Goal: Task Accomplishment & Management: Use online tool/utility

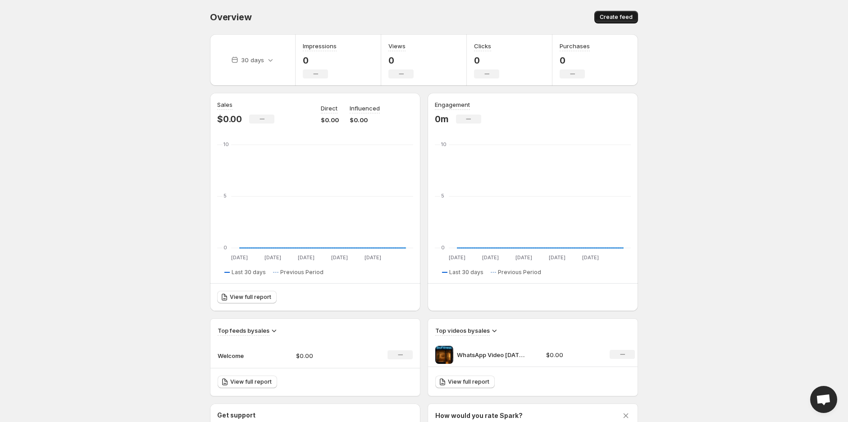
click at [618, 16] on span "Create feed" at bounding box center [616, 17] width 33 height 7
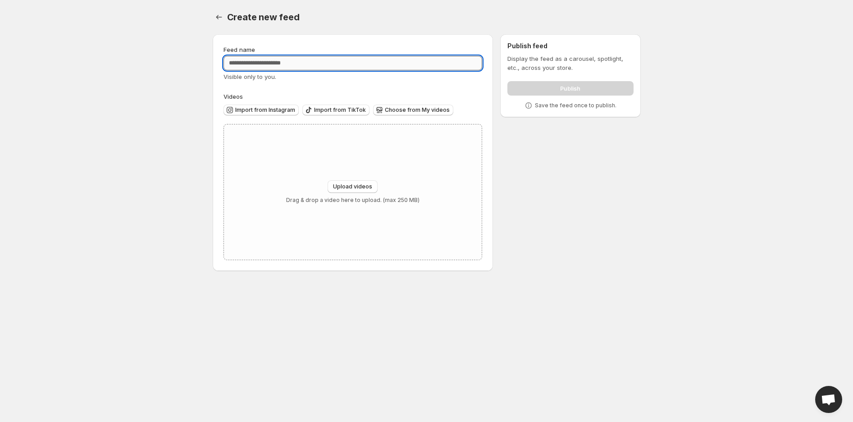
click at [274, 64] on input "Feed name" at bounding box center [352, 63] width 259 height 14
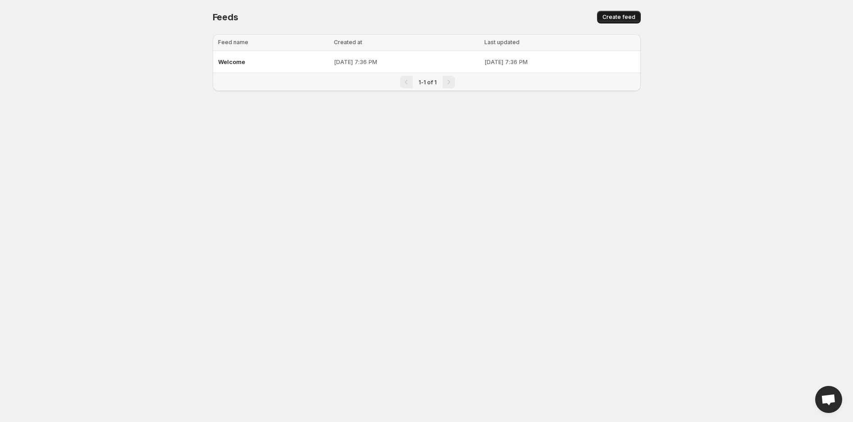
click at [622, 19] on span "Create feed" at bounding box center [618, 17] width 33 height 7
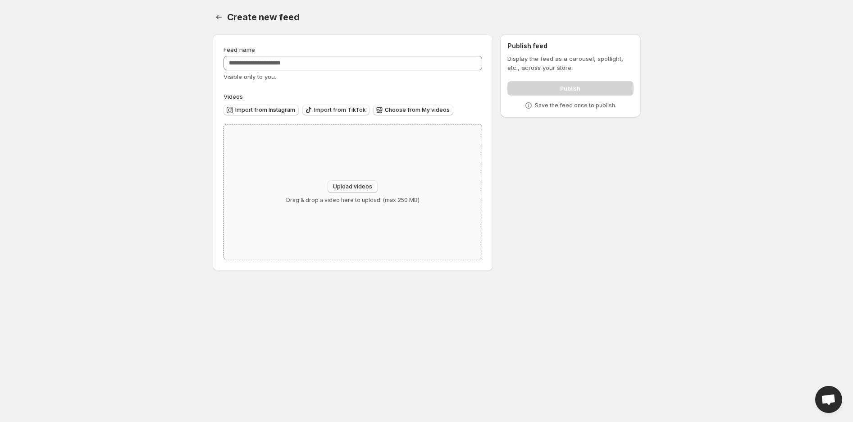
click at [347, 186] on span "Upload videos" at bounding box center [352, 186] width 39 height 7
type input "**********"
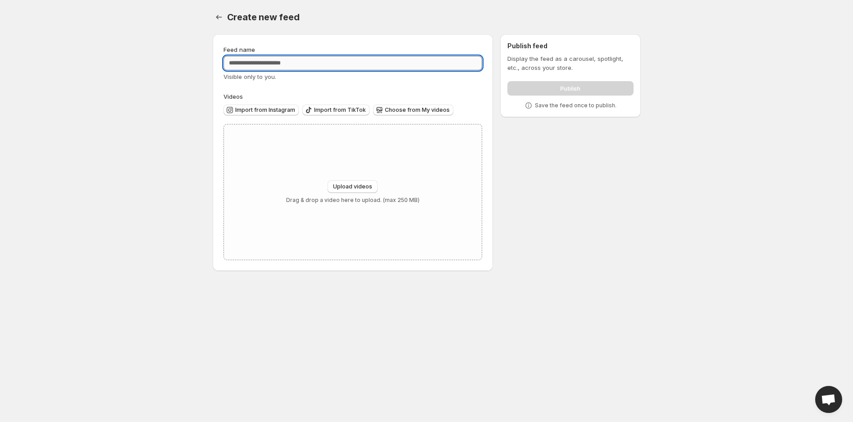
click at [255, 61] on input "Feed name" at bounding box center [352, 63] width 259 height 14
click at [169, 65] on body "Home Feeds Videos Subscription Settings Create new feed. This page is ready Cre…" at bounding box center [426, 211] width 853 height 422
click at [253, 64] on input "Feed name" at bounding box center [352, 63] width 259 height 14
click at [160, 51] on body "Home Feeds Videos Subscription Settings Create new feed. This page is ready Cre…" at bounding box center [426, 211] width 853 height 422
click at [242, 60] on input "Feed name" at bounding box center [352, 63] width 259 height 14
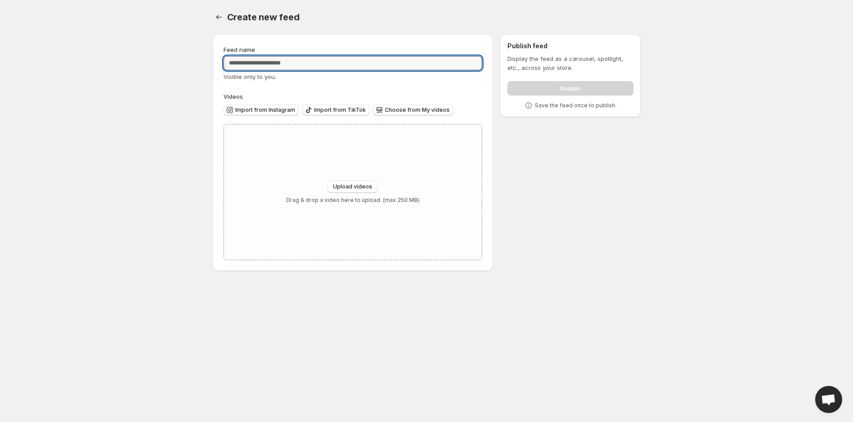
drag, startPoint x: 169, startPoint y: 54, endPoint x: 219, endPoint y: 59, distance: 49.8
click at [170, 54] on body "Home Feeds Videos Subscription Settings Create new feed. This page is ready Cre…" at bounding box center [426, 211] width 853 height 422
click at [263, 67] on input "Feed name" at bounding box center [352, 63] width 259 height 14
click at [168, 57] on body "Home Feeds Videos Subscription Settings Create new feed. This page is ready Cre…" at bounding box center [426, 211] width 853 height 422
drag, startPoint x: 262, startPoint y: 67, endPoint x: 252, endPoint y: 66, distance: 10.0
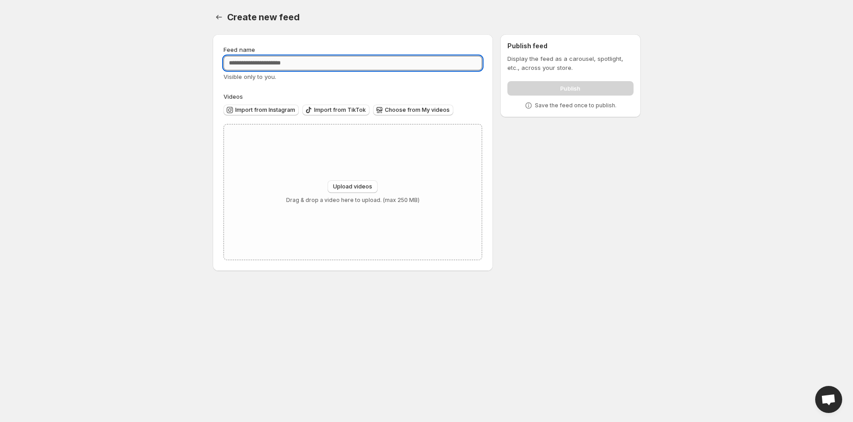
click at [260, 67] on input "Feed name" at bounding box center [352, 63] width 259 height 14
click at [171, 59] on body "Home Feeds Videos Subscription Settings Create new feed. This page is ready Cre…" at bounding box center [426, 211] width 853 height 422
drag, startPoint x: 250, startPoint y: 67, endPoint x: 197, endPoint y: 64, distance: 53.2
click at [244, 67] on input "Feed name" at bounding box center [352, 63] width 259 height 14
click at [295, 64] on input "Feed name" at bounding box center [352, 63] width 259 height 14
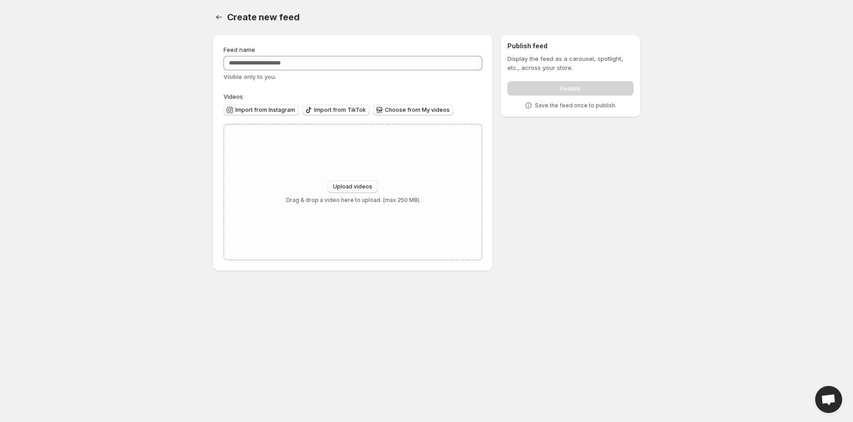
drag, startPoint x: 177, startPoint y: 59, endPoint x: 194, endPoint y: 61, distance: 16.3
click at [185, 60] on body "Home Feeds Videos Subscription Settings Create new feed. This page is ready Cre…" at bounding box center [426, 211] width 853 height 422
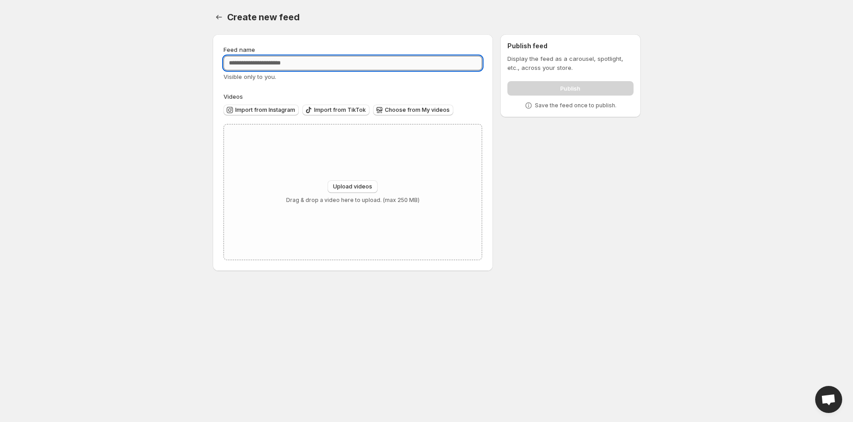
drag, startPoint x: 254, startPoint y: 61, endPoint x: 157, endPoint y: 58, distance: 97.8
click at [254, 61] on input "Feed name" at bounding box center [352, 63] width 259 height 14
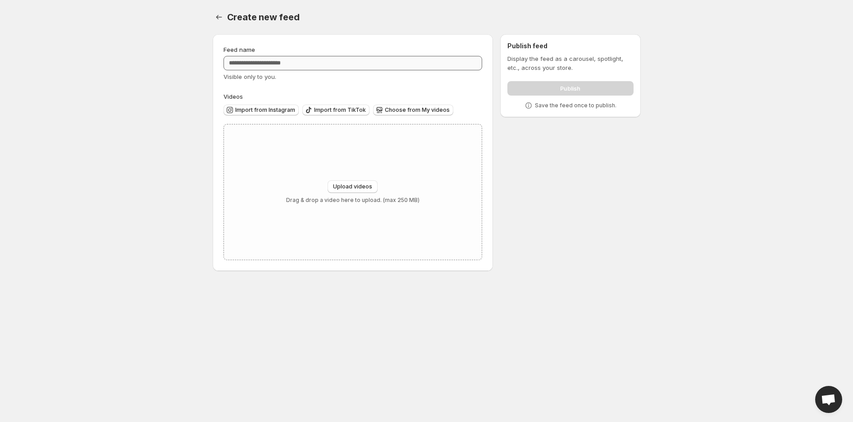
drag, startPoint x: 157, startPoint y: 58, endPoint x: 271, endPoint y: 59, distance: 114.0
click at [161, 57] on body "Home Feeds Videos Subscription Settings Create new feed. This page is ready Cre…" at bounding box center [426, 211] width 853 height 422
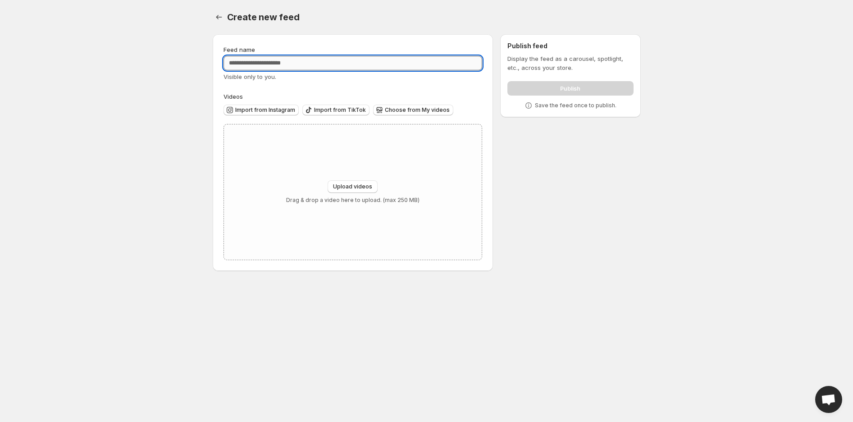
drag, startPoint x: 271, startPoint y: 59, endPoint x: 224, endPoint y: 59, distance: 47.3
click at [267, 59] on input "Feed name" at bounding box center [352, 63] width 259 height 14
click at [164, 55] on body "Home Feeds Videos Subscription Settings Create new feed. This page is ready Cre…" at bounding box center [426, 211] width 853 height 422
drag, startPoint x: 258, startPoint y: 61, endPoint x: 219, endPoint y: 60, distance: 38.3
click at [254, 61] on input "Feed name" at bounding box center [352, 63] width 259 height 14
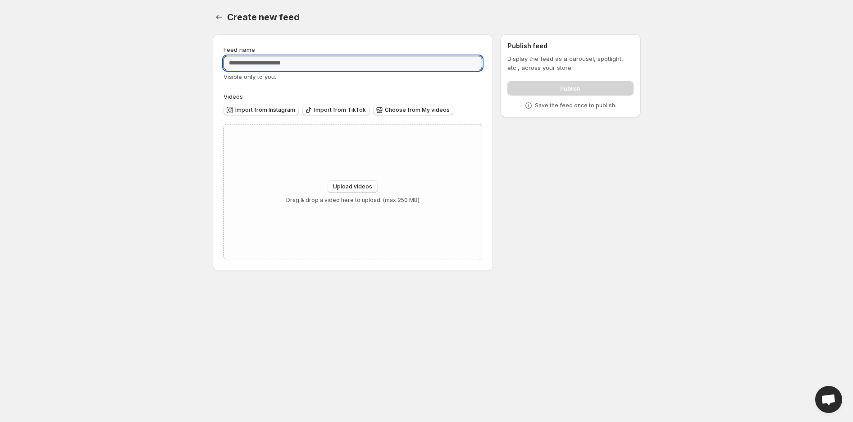
click at [177, 57] on body "Home Feeds Videos Subscription Settings Create new feed. This page is ready Cre…" at bounding box center [426, 211] width 853 height 422
drag, startPoint x: 255, startPoint y: 61, endPoint x: 181, endPoint y: 60, distance: 73.9
click at [246, 61] on input "Feed name" at bounding box center [352, 63] width 259 height 14
drag, startPoint x: 175, startPoint y: 60, endPoint x: 263, endPoint y: 64, distance: 88.4
click at [186, 60] on body "Home Feeds Videos Subscription Settings Create new feed. This page is ready Cre…" at bounding box center [426, 211] width 853 height 422
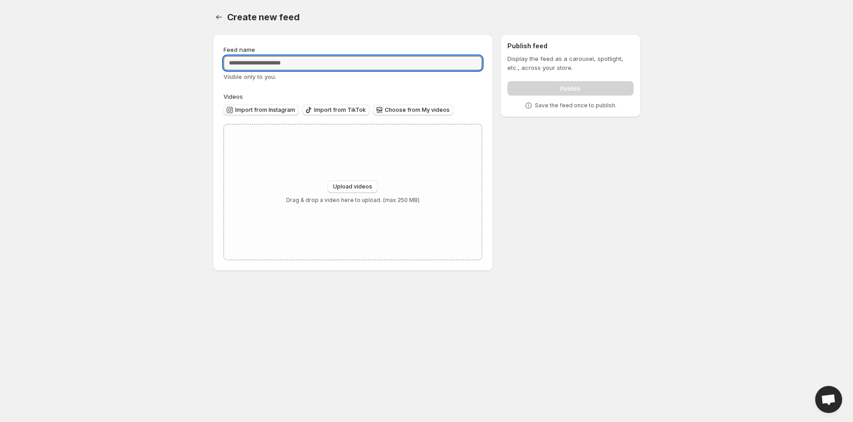
drag, startPoint x: 264, startPoint y: 64, endPoint x: 198, endPoint y: 61, distance: 65.4
click at [254, 64] on input "Feed name" at bounding box center [352, 63] width 259 height 14
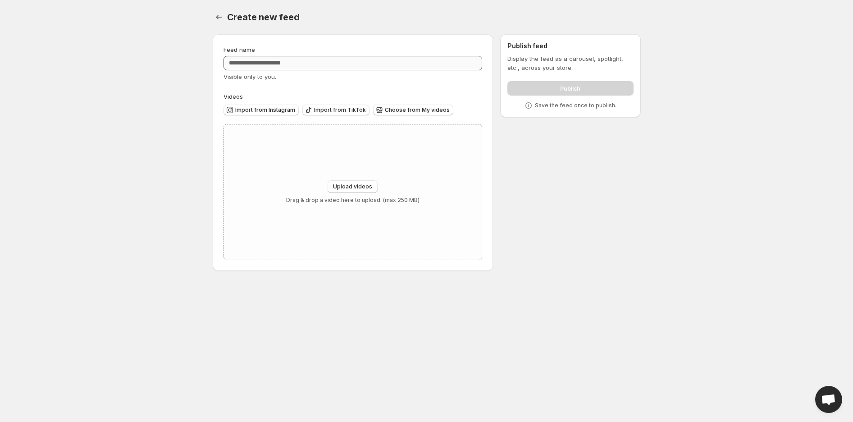
drag, startPoint x: 199, startPoint y: 61, endPoint x: 227, endPoint y: 61, distance: 27.9
click at [209, 61] on body "Home Feeds Videos Subscription Settings Create new feed. This page is ready Cre…" at bounding box center [426, 211] width 853 height 422
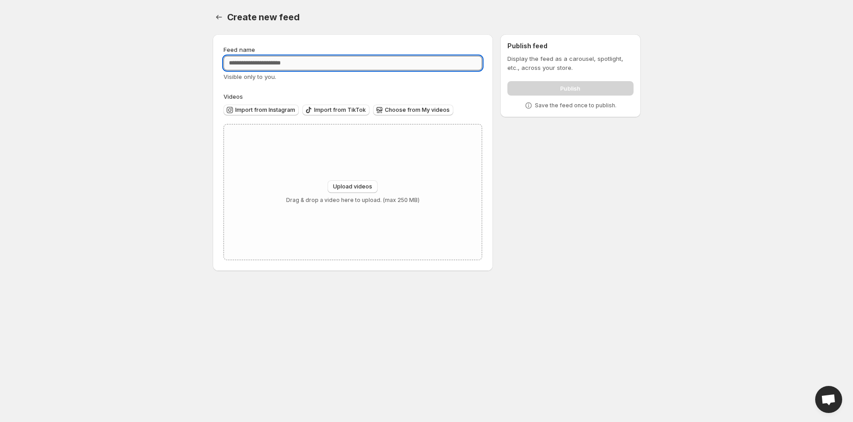
drag, startPoint x: 253, startPoint y: 62, endPoint x: 200, endPoint y: 61, distance: 52.7
click at [245, 62] on input "Feed name" at bounding box center [352, 63] width 259 height 14
drag, startPoint x: 172, startPoint y: 59, endPoint x: 259, endPoint y: 63, distance: 87.0
click at [188, 59] on body "Home Feeds Videos Subscription Settings Create new feed. This page is ready Cre…" at bounding box center [426, 211] width 853 height 422
click at [252, 64] on input "Feed name" at bounding box center [352, 63] width 259 height 14
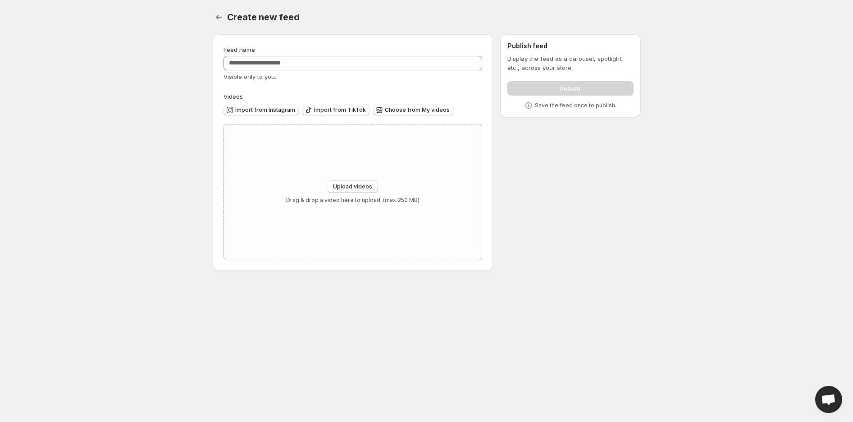
drag, startPoint x: 178, startPoint y: 62, endPoint x: 193, endPoint y: 62, distance: 14.4
click at [191, 62] on body "Home Feeds Videos Subscription Settings Create new feed. This page is ready Cre…" at bounding box center [426, 211] width 853 height 422
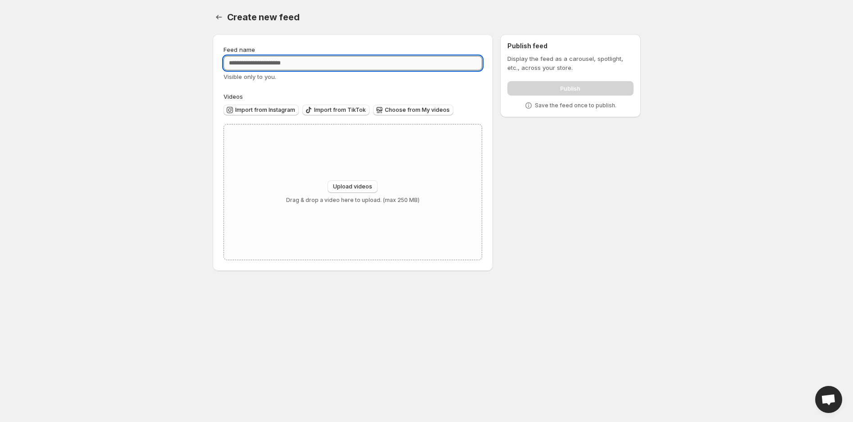
drag, startPoint x: 276, startPoint y: 66, endPoint x: 271, endPoint y: 66, distance: 5.0
click at [271, 66] on input "Feed name" at bounding box center [352, 63] width 259 height 14
drag, startPoint x: 188, startPoint y: 65, endPoint x: 236, endPoint y: 65, distance: 48.6
click at [203, 65] on body "Home Feeds Videos Subscription Settings Create new feed. This page is ready Cre…" at bounding box center [426, 211] width 853 height 422
click at [254, 65] on input "Feed name" at bounding box center [352, 63] width 259 height 14
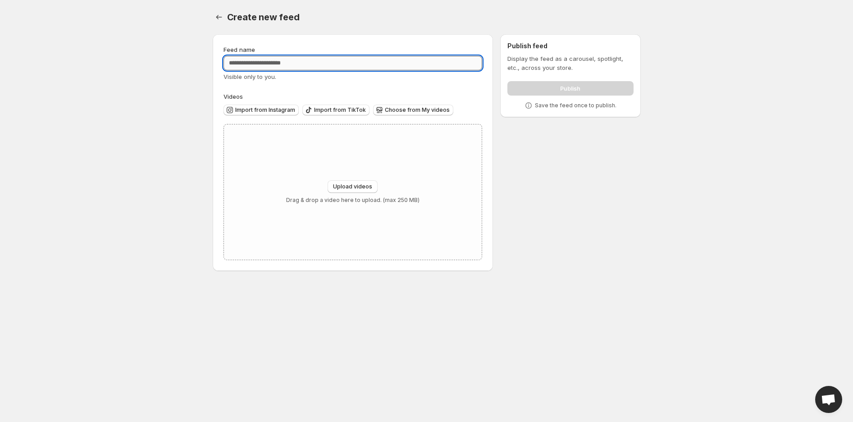
click at [227, 61] on body "Home Feeds Videos Subscription Settings Create new feed. This page is ready Cre…" at bounding box center [426, 211] width 853 height 422
click at [318, 64] on input "Feed name" at bounding box center [352, 63] width 259 height 14
click at [278, 64] on input "Feed name" at bounding box center [352, 63] width 259 height 14
click at [202, 62] on div "Create new feed. This page is ready Create new feed Feed name Visible only to y…" at bounding box center [427, 141] width 450 height 282
click at [272, 63] on input "Feed name" at bounding box center [352, 63] width 259 height 14
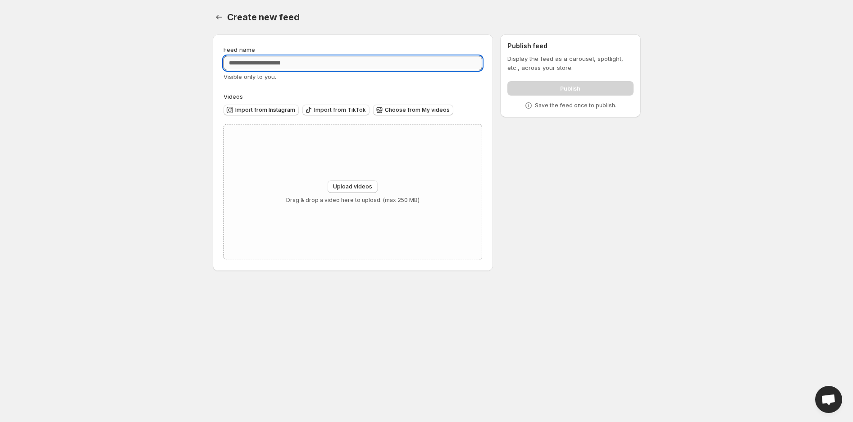
drag, startPoint x: 203, startPoint y: 63, endPoint x: 277, endPoint y: 67, distance: 74.5
click at [204, 62] on div "Create new feed. This page is ready Create new feed Feed name Visible only to y…" at bounding box center [427, 141] width 450 height 282
click at [277, 67] on input "Feed name" at bounding box center [352, 63] width 259 height 14
click at [208, 63] on div "Feed name Visible only to you. Videos Import from Instagram Import from TikTok …" at bounding box center [422, 154] width 435 height 254
click at [260, 65] on input "Feed name" at bounding box center [352, 63] width 259 height 14
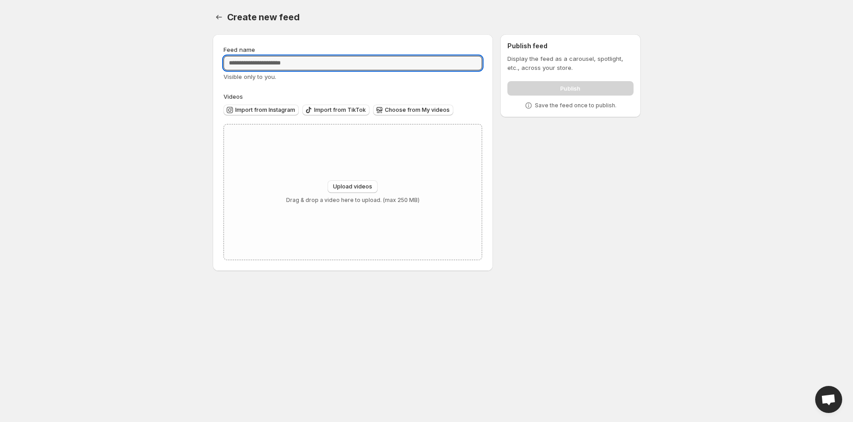
click at [190, 64] on body "Home Feeds Videos Subscription Settings Create new feed. This page is ready Cre…" at bounding box center [426, 211] width 853 height 422
click at [250, 66] on input "Feed name" at bounding box center [352, 63] width 259 height 14
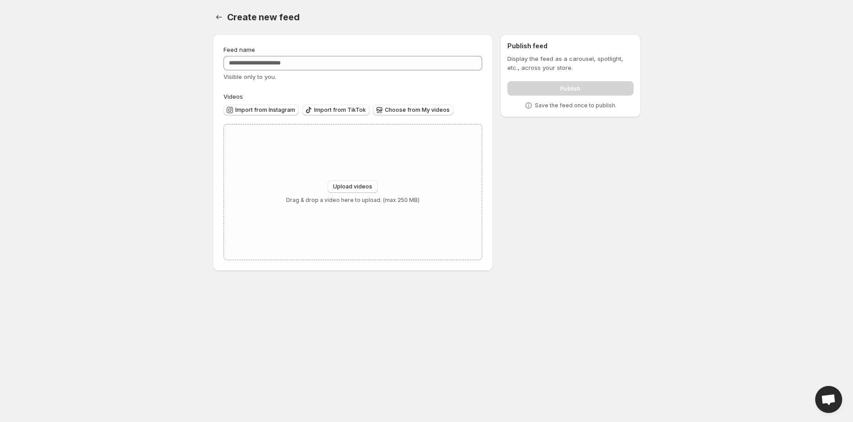
click at [197, 65] on body "Home Feeds Videos Subscription Settings Create new feed. This page is ready Cre…" at bounding box center [426, 211] width 853 height 422
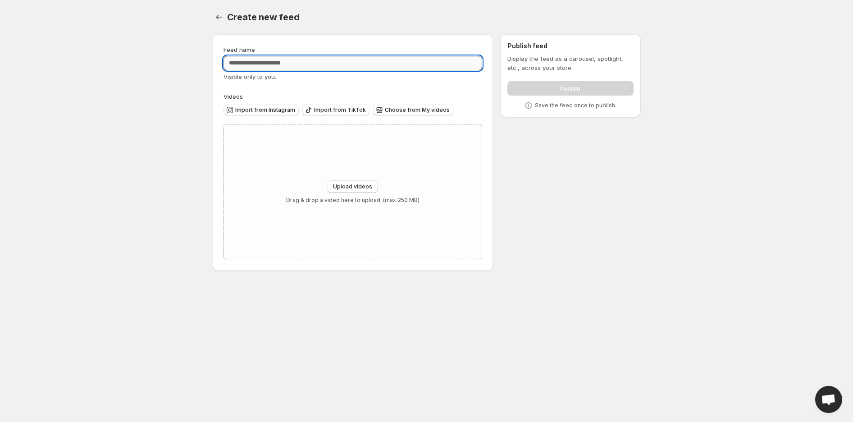
click at [247, 67] on input "Feed name" at bounding box center [352, 63] width 259 height 14
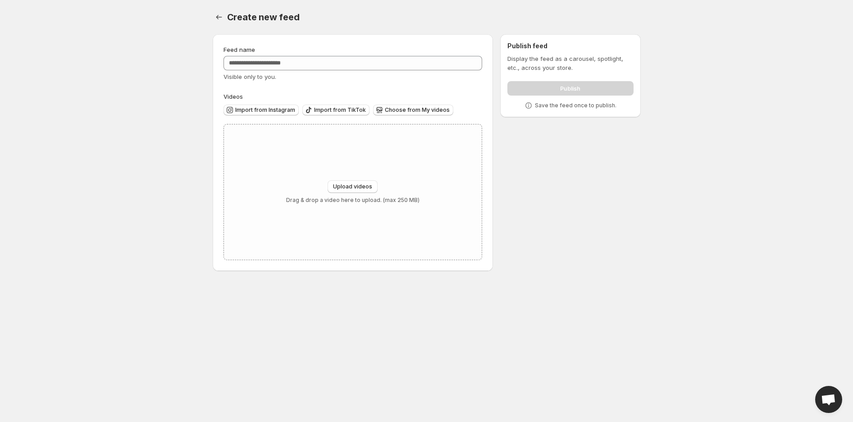
click at [188, 66] on body "Home Feeds Videos Subscription Settings Create new feed. This page is ready Cre…" at bounding box center [426, 211] width 853 height 422
